Goal: Navigation & Orientation: Find specific page/section

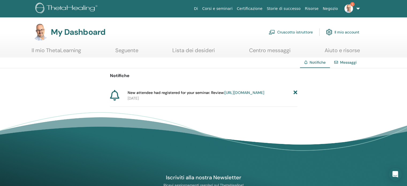
click at [295, 93] on icon at bounding box center [295, 93] width 4 height 6
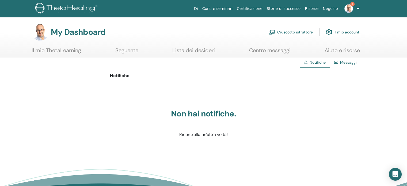
click at [304, 32] on link "Cruscotto istruttore" at bounding box center [291, 32] width 44 height 12
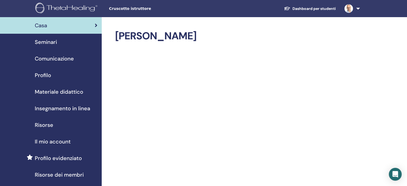
click at [48, 44] on span "Seminari" at bounding box center [46, 42] width 22 height 8
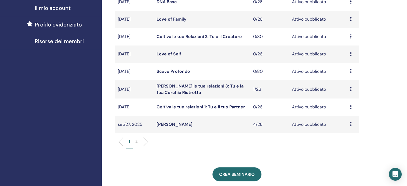
scroll to position [134, 0]
click at [138, 141] on li "2" at bounding box center [136, 143] width 7 height 10
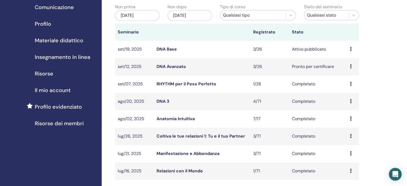
scroll to position [27, 0]
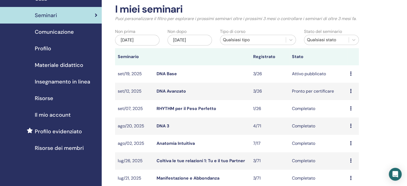
click at [168, 74] on link "DNA Base" at bounding box center [167, 74] width 20 height 6
